Goal: Entertainment & Leisure: Consume media (video, audio)

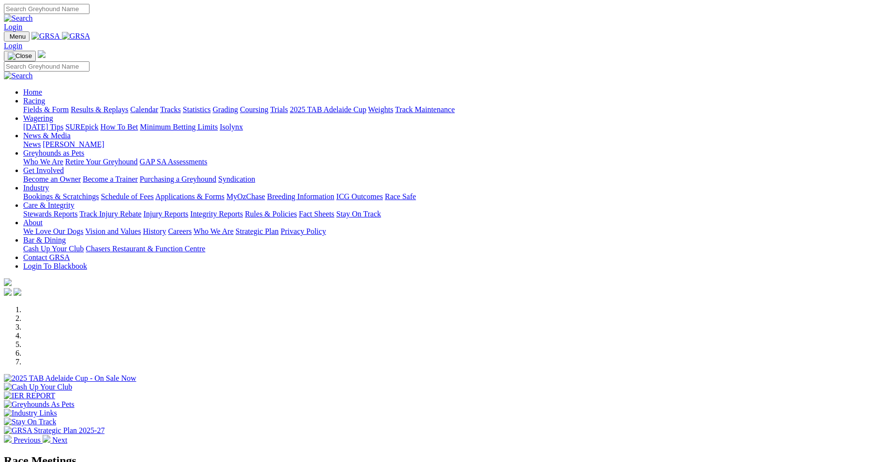
drag, startPoint x: 0, startPoint y: 0, endPoint x: 12, endPoint y: 32, distance: 34.1
click at [12, 31] on link "Login" at bounding box center [13, 27] width 18 height 8
click at [14, 31] on link "Login" at bounding box center [13, 27] width 18 height 8
click at [15, 31] on link "Login" at bounding box center [13, 27] width 18 height 8
click at [15, 50] on link "Login" at bounding box center [13, 46] width 18 height 8
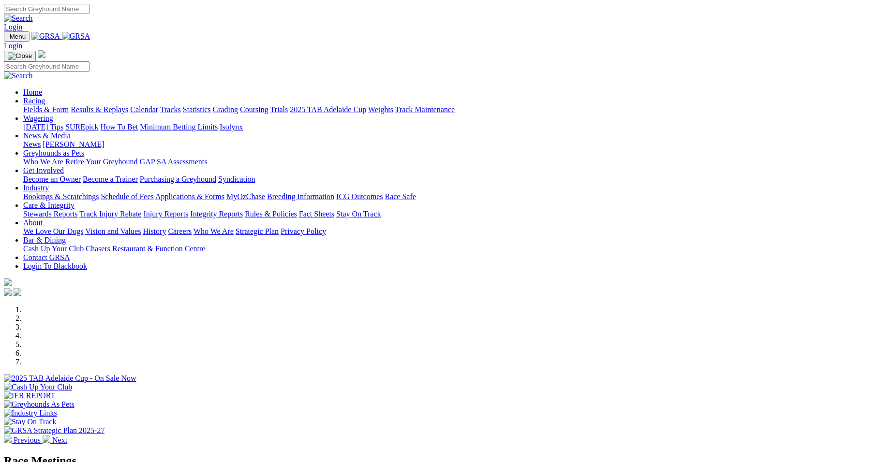
click at [16, 50] on link "Login" at bounding box center [13, 46] width 18 height 8
drag, startPoint x: 0, startPoint y: 0, endPoint x: 575, endPoint y: 440, distance: 724.0
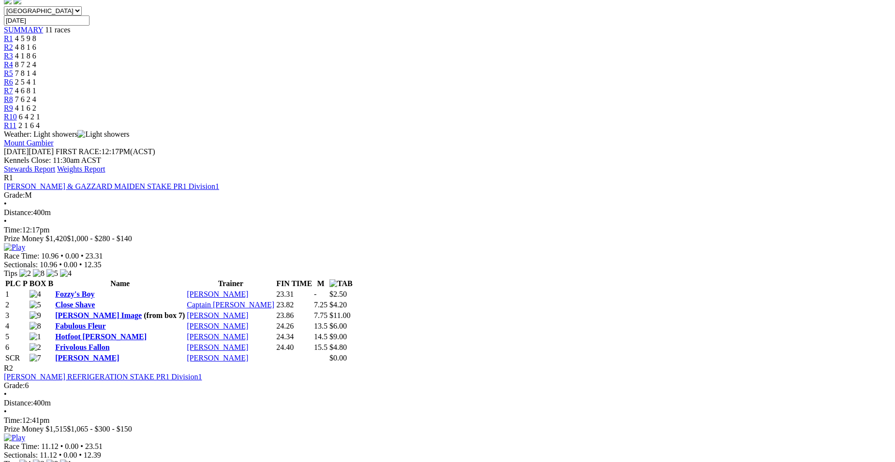
scroll to position [322, 0]
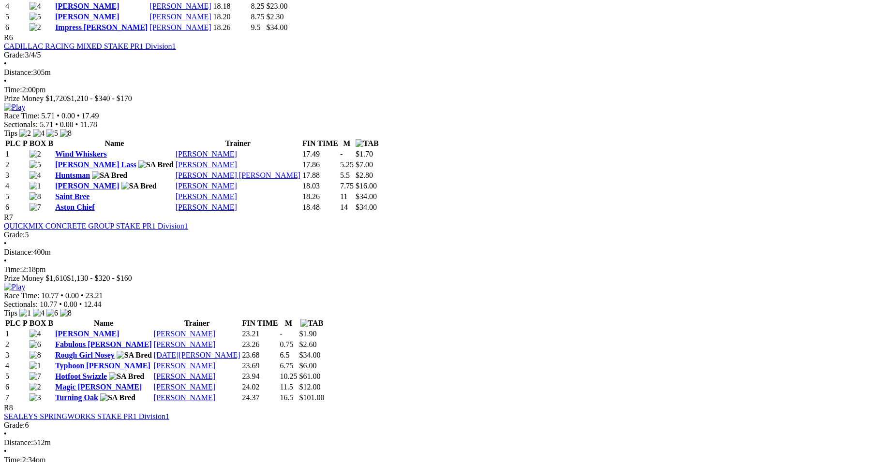
scroll to position [1352, 0]
